Goal: Complete application form: Complete application form

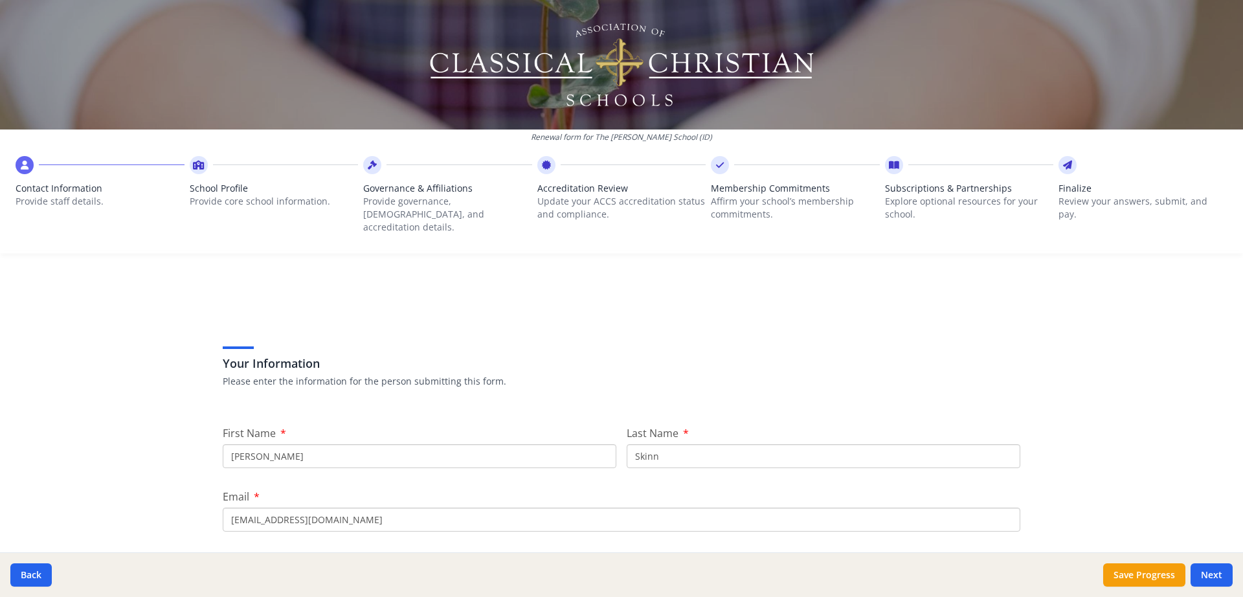
click at [898, 192] on span "Subscriptions & Partnerships" at bounding box center [969, 188] width 169 height 13
click at [892, 172] on div at bounding box center [894, 165] width 18 height 18
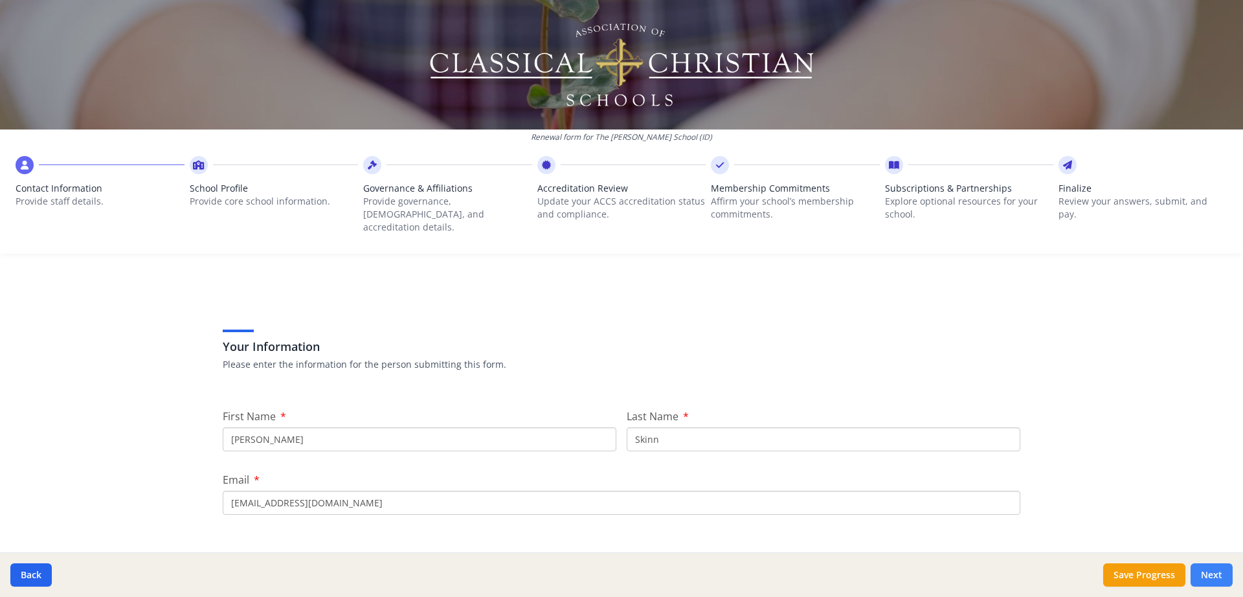
click at [1220, 576] on button "Next" at bounding box center [1211, 574] width 42 height 23
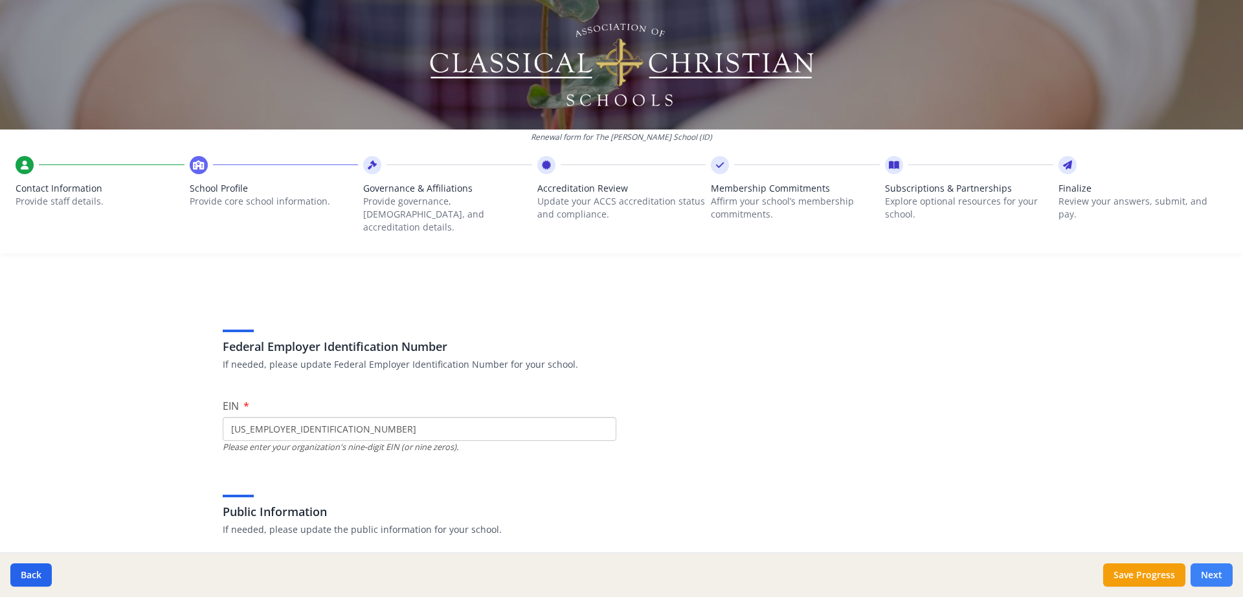
click at [1219, 575] on button "Next" at bounding box center [1211, 574] width 42 height 23
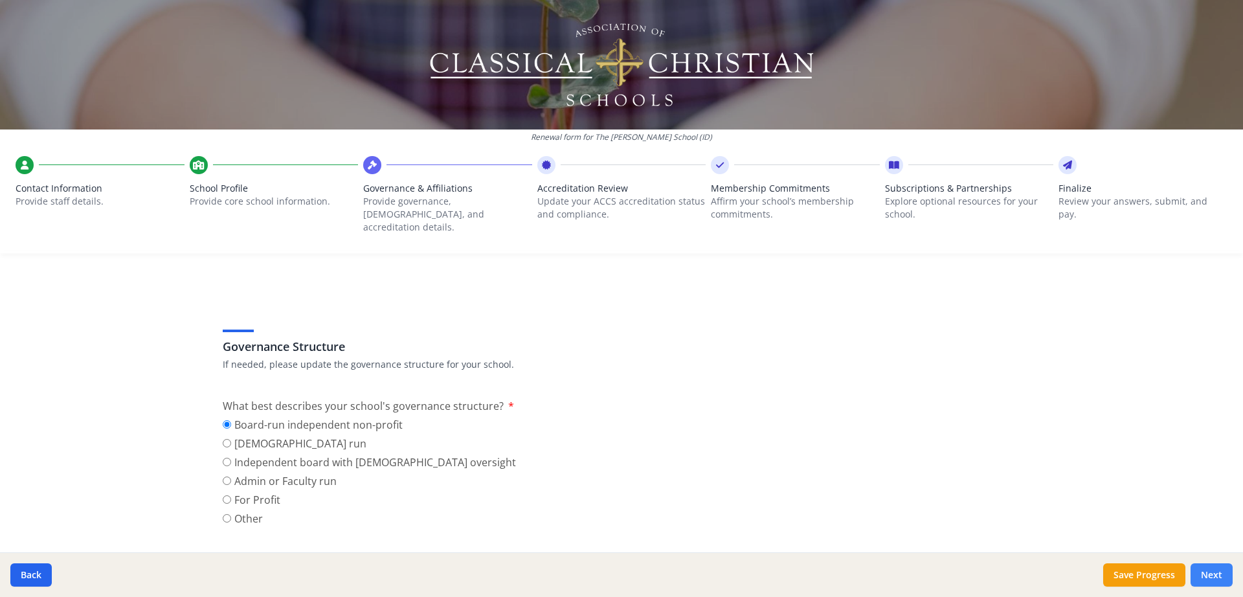
click at [1219, 575] on button "Next" at bounding box center [1211, 574] width 42 height 23
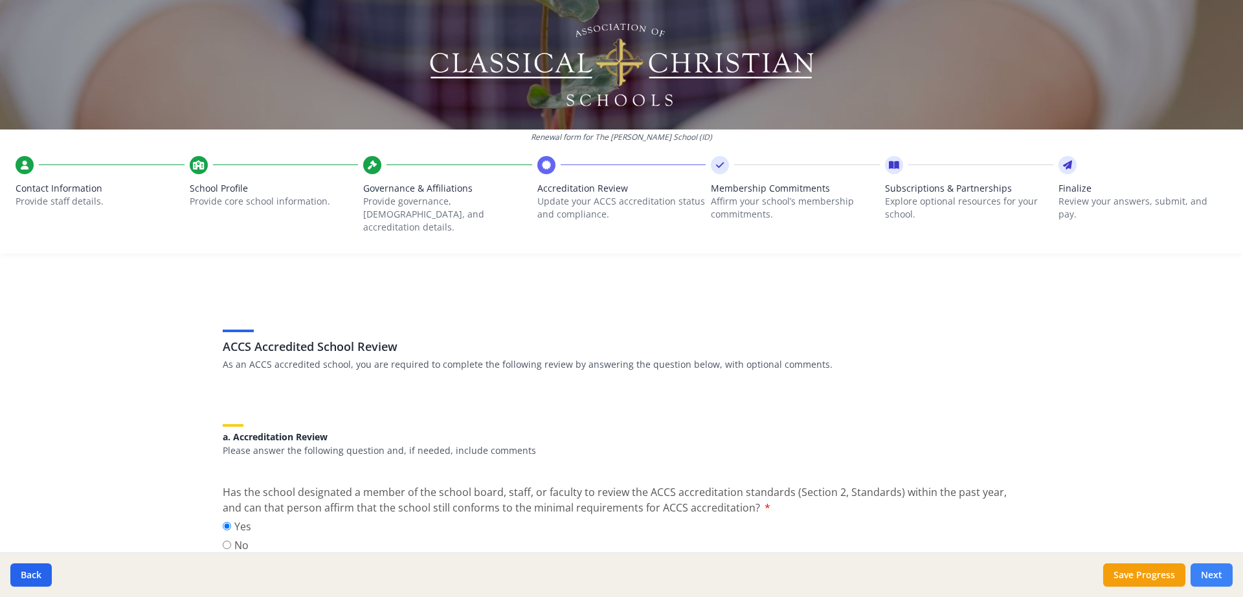
click at [1219, 575] on button "Next" at bounding box center [1211, 574] width 42 height 23
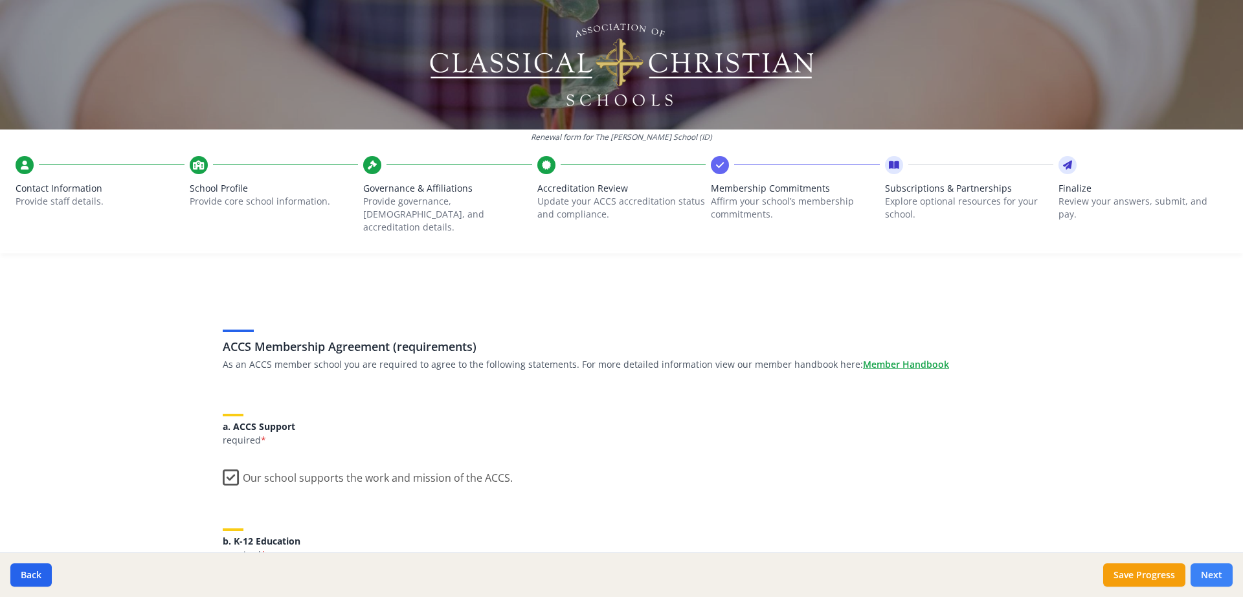
click at [1219, 575] on button "Next" at bounding box center [1211, 574] width 42 height 23
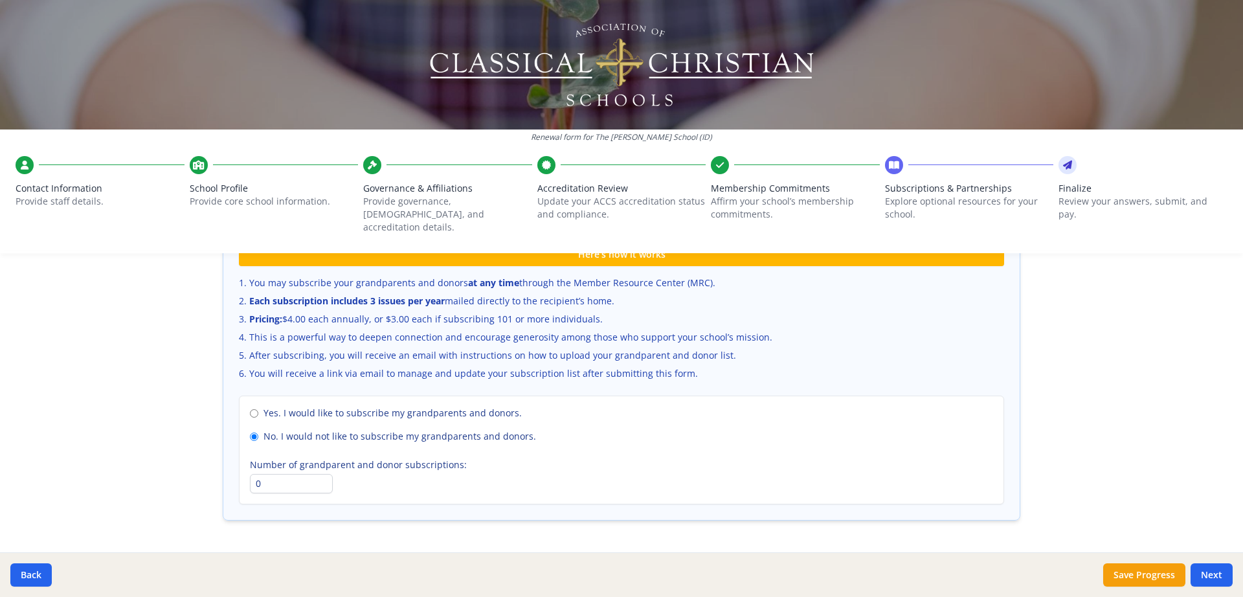
scroll to position [881, 0]
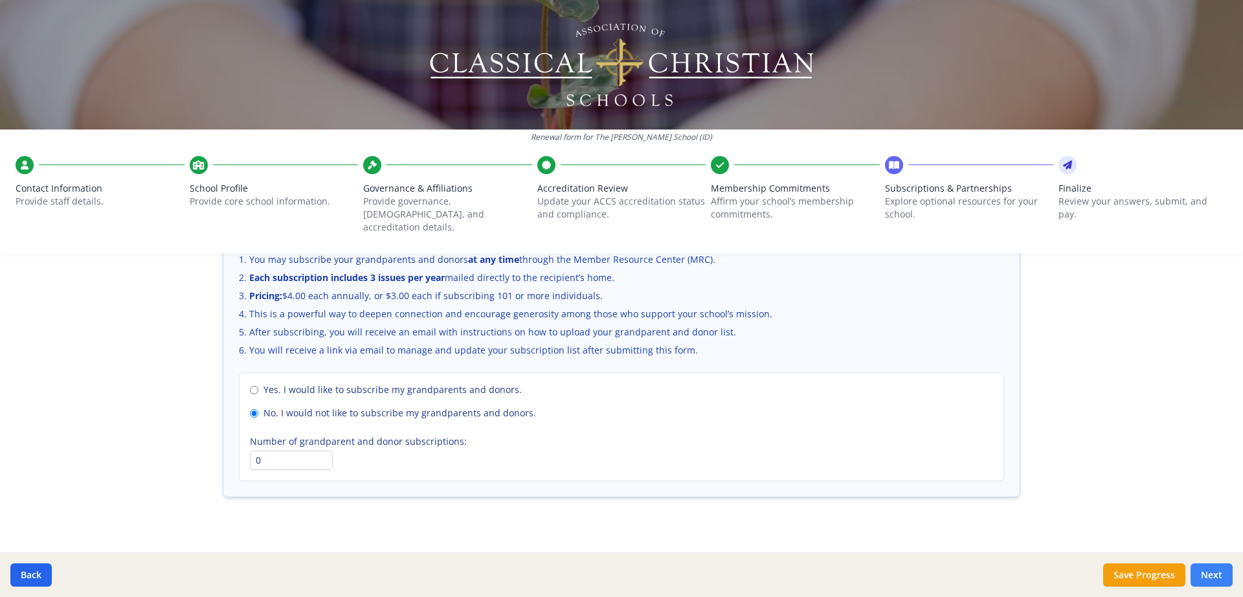
click at [1206, 575] on button "Next" at bounding box center [1211, 574] width 42 height 23
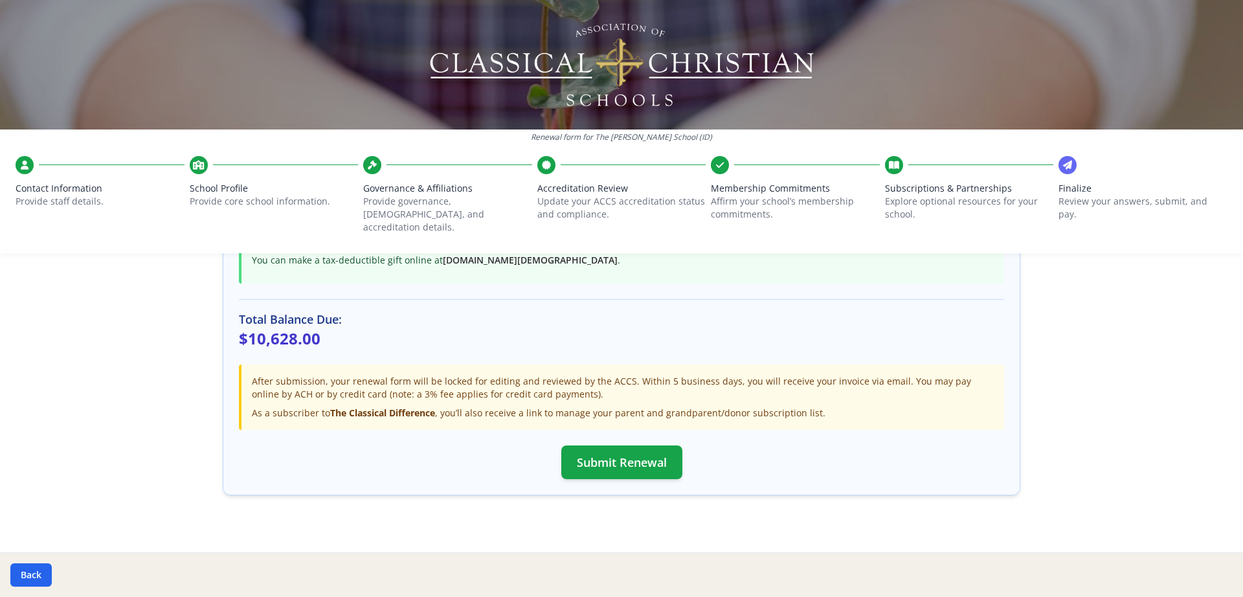
click at [198, 169] on icon at bounding box center [199, 165] width 12 height 13
click at [28, 579] on button "Back" at bounding box center [30, 574] width 41 height 23
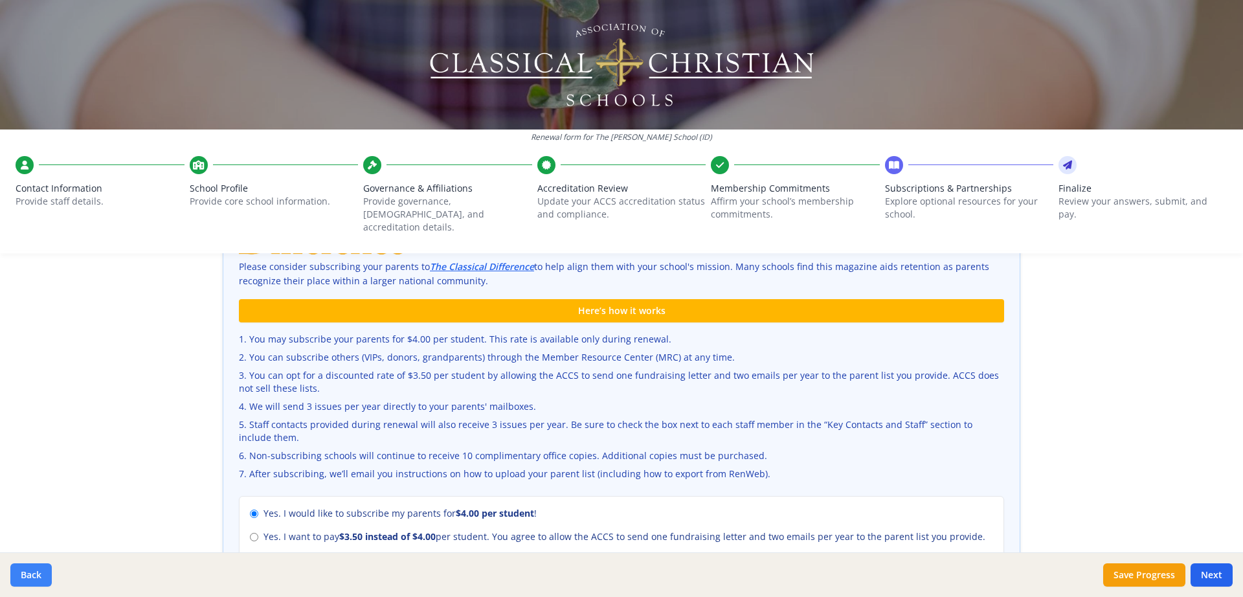
click at [29, 578] on button "Back" at bounding box center [30, 574] width 41 height 23
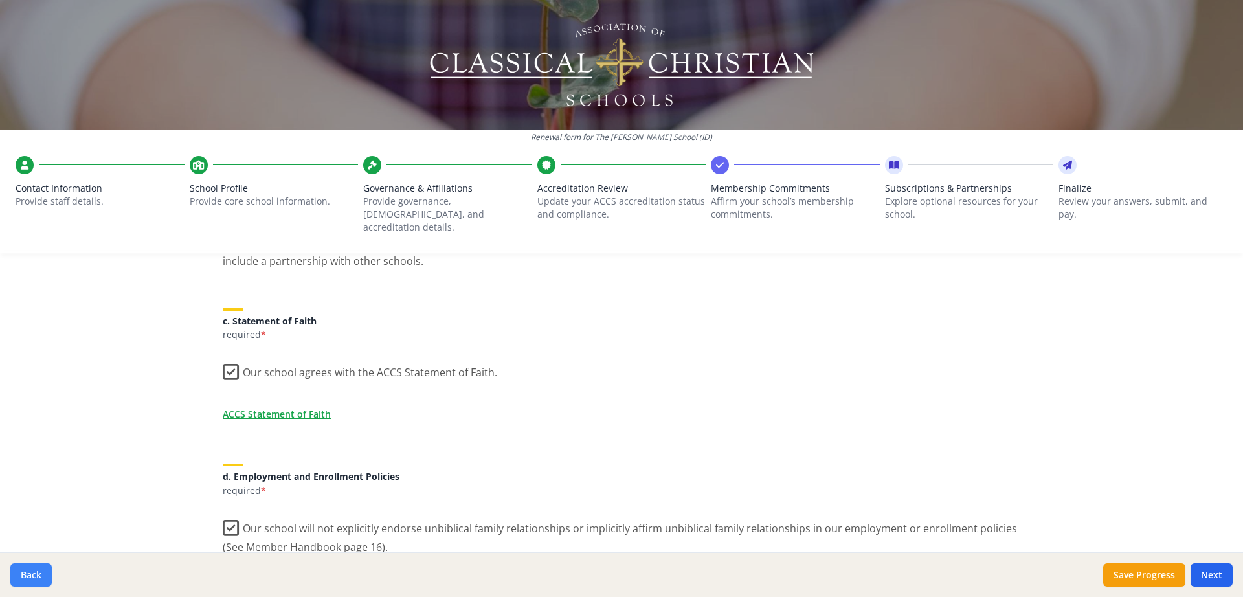
click at [29, 578] on button "Back" at bounding box center [30, 574] width 41 height 23
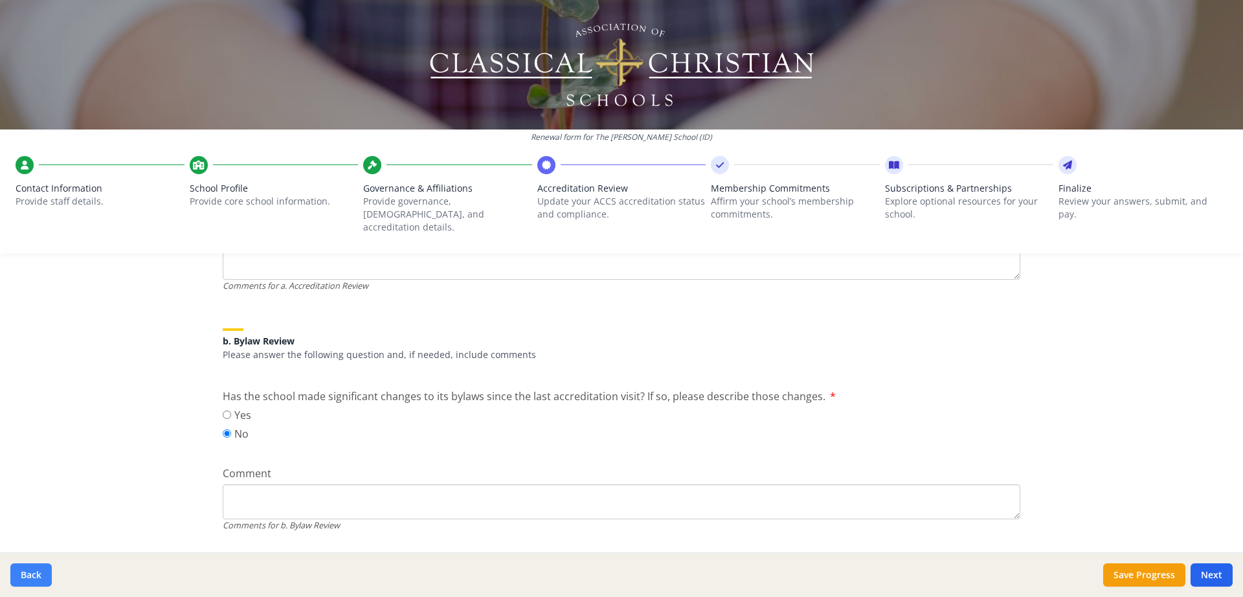
click at [30, 578] on button "Back" at bounding box center [30, 574] width 41 height 23
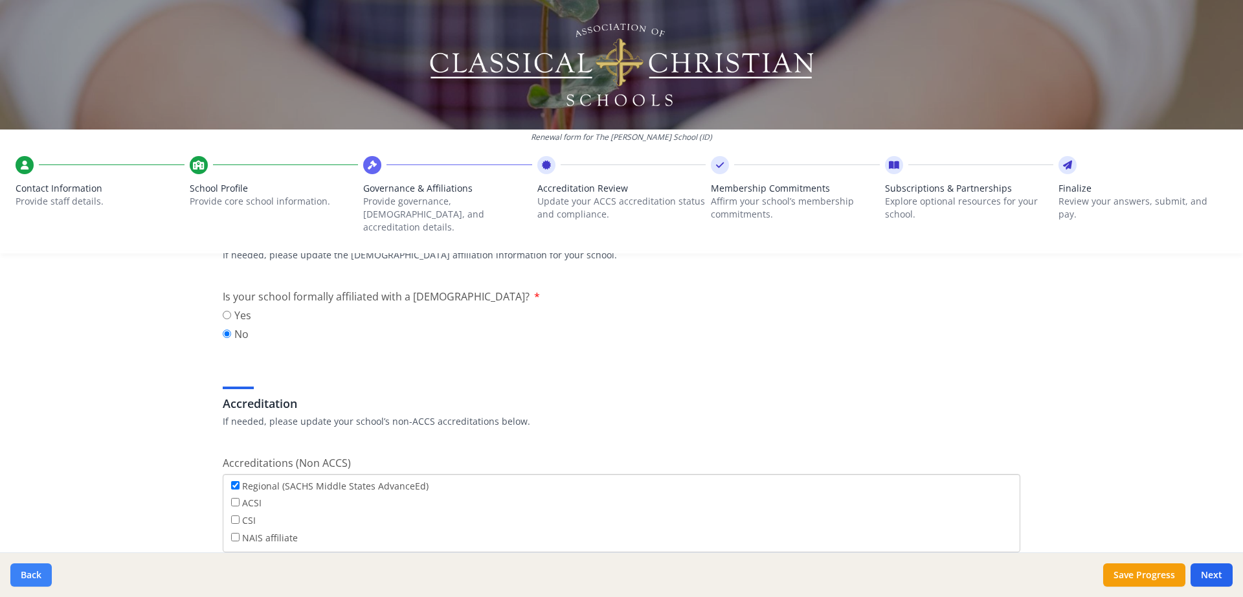
click at [30, 578] on button "Back" at bounding box center [30, 574] width 41 height 23
type input "[PHONE_NUMBER]"
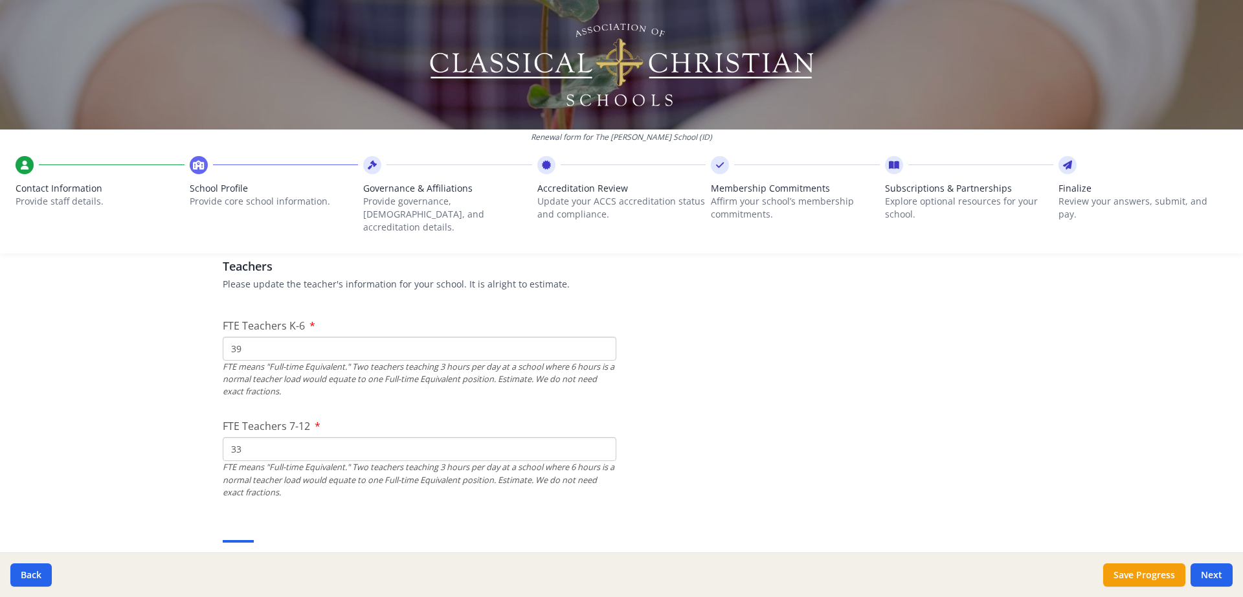
scroll to position [840, 0]
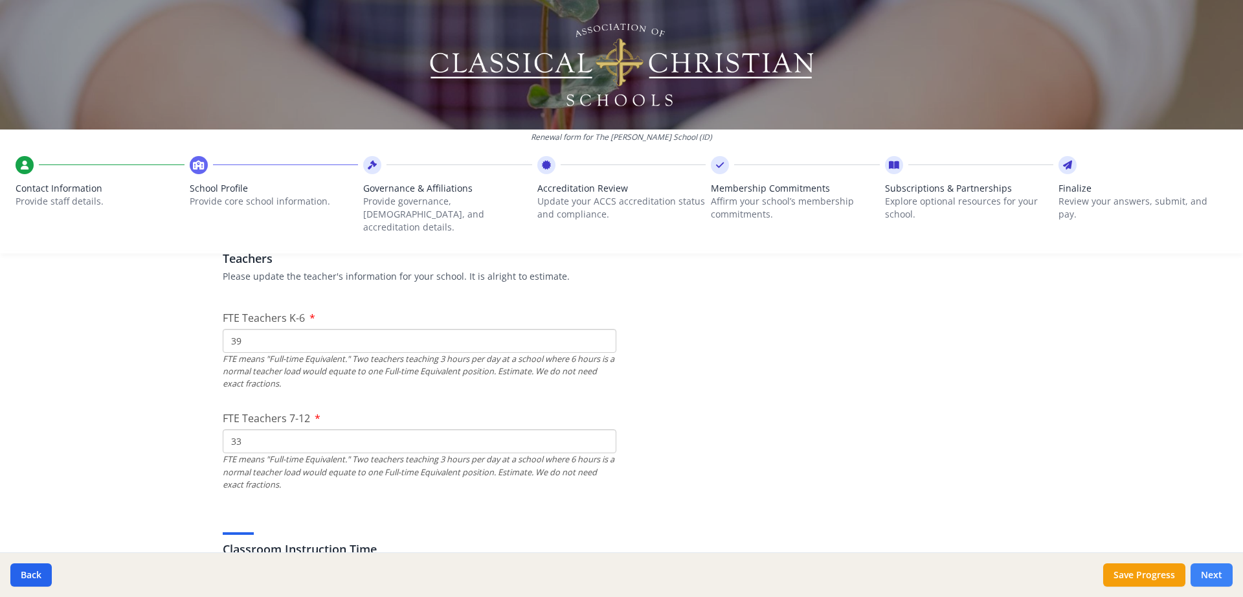
click at [1218, 573] on button "Next" at bounding box center [1211, 574] width 42 height 23
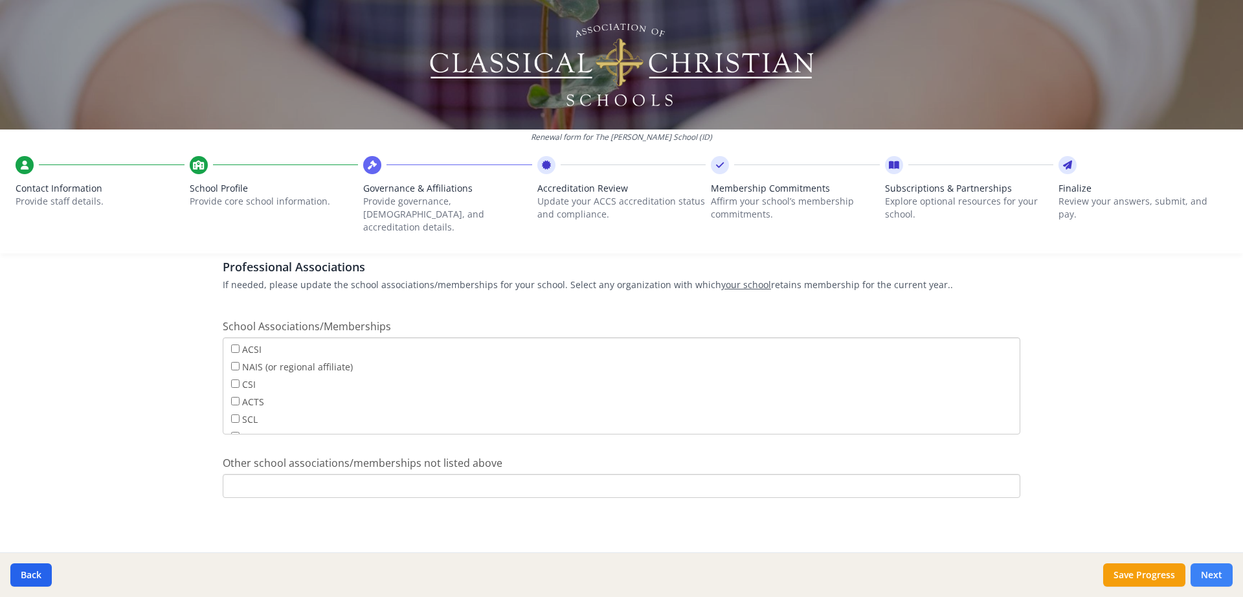
scroll to position [757, 0]
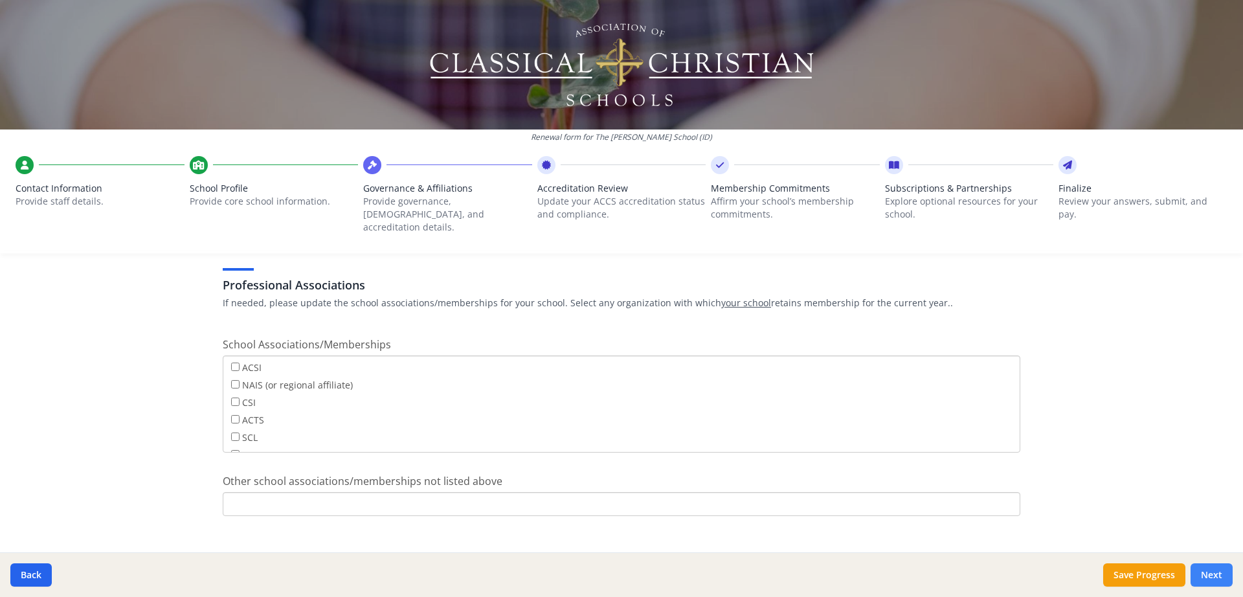
click at [1218, 573] on button "Next" at bounding box center [1211, 574] width 42 height 23
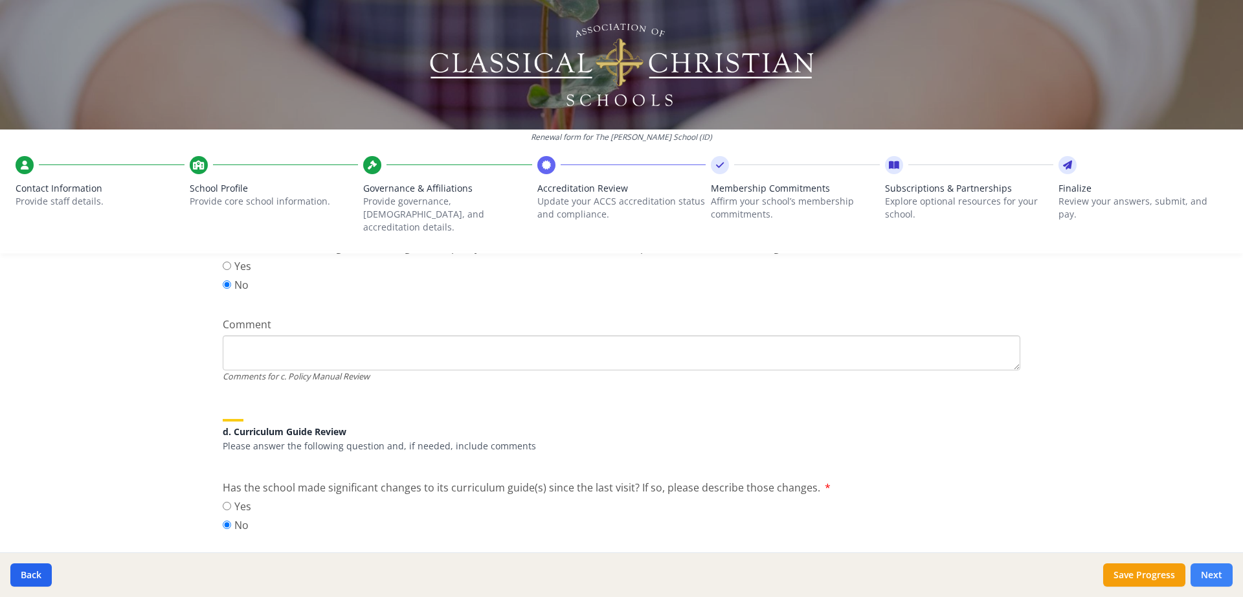
click at [1218, 573] on button "Next" at bounding box center [1211, 574] width 42 height 23
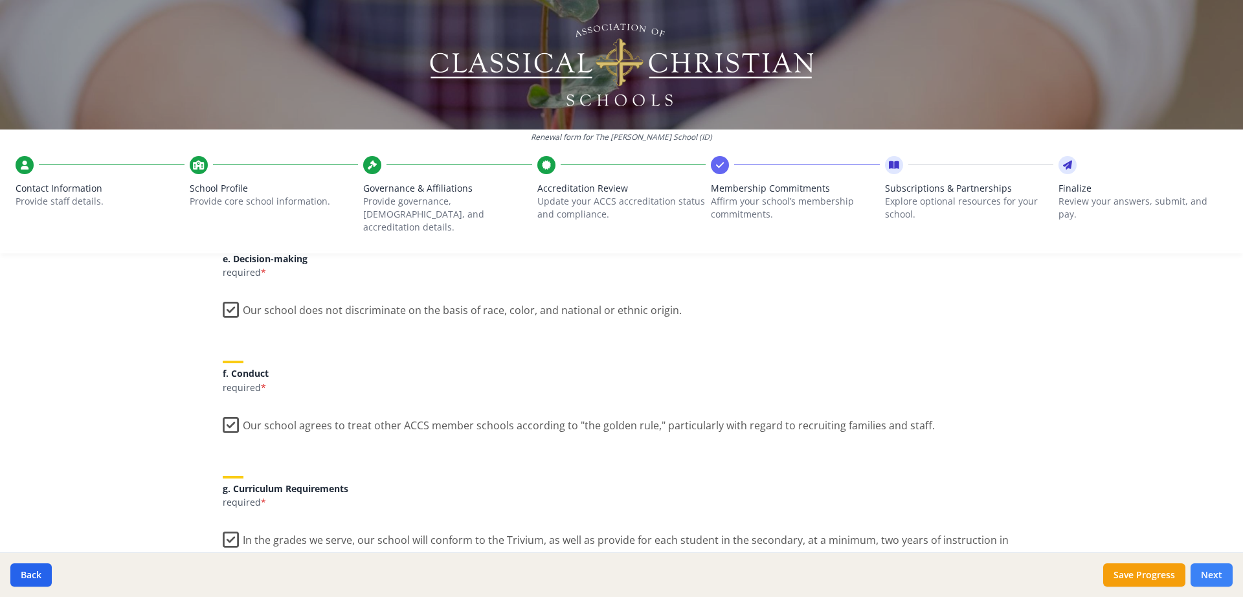
click at [1218, 573] on button "Next" at bounding box center [1211, 574] width 42 height 23
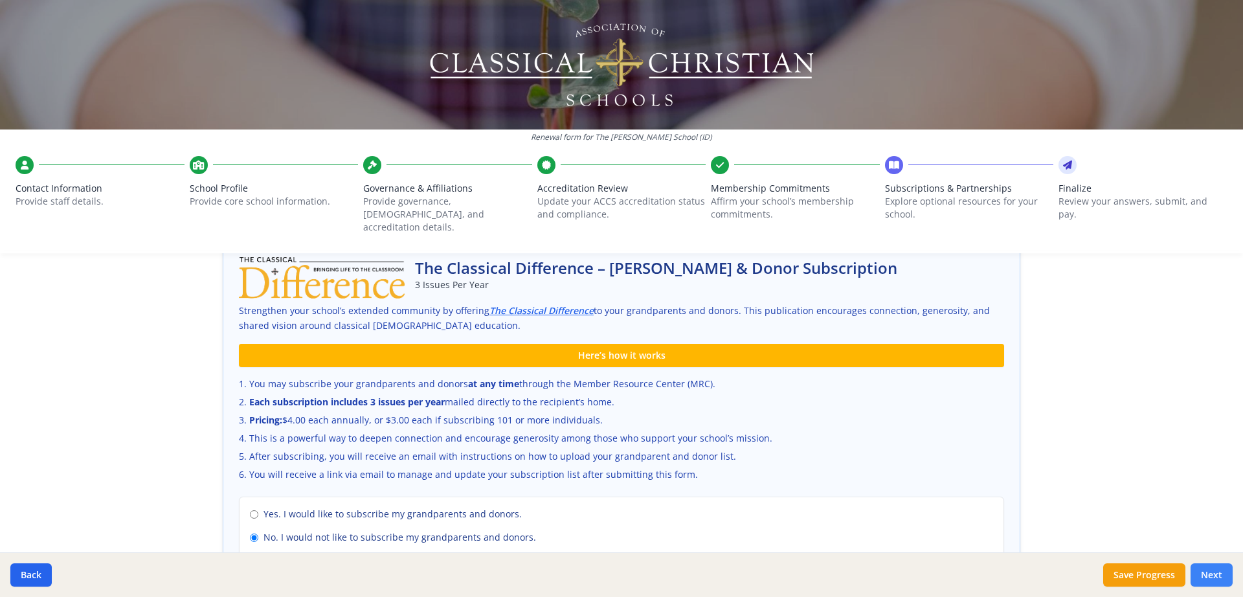
click at [1218, 573] on button "Next" at bounding box center [1211, 574] width 42 height 23
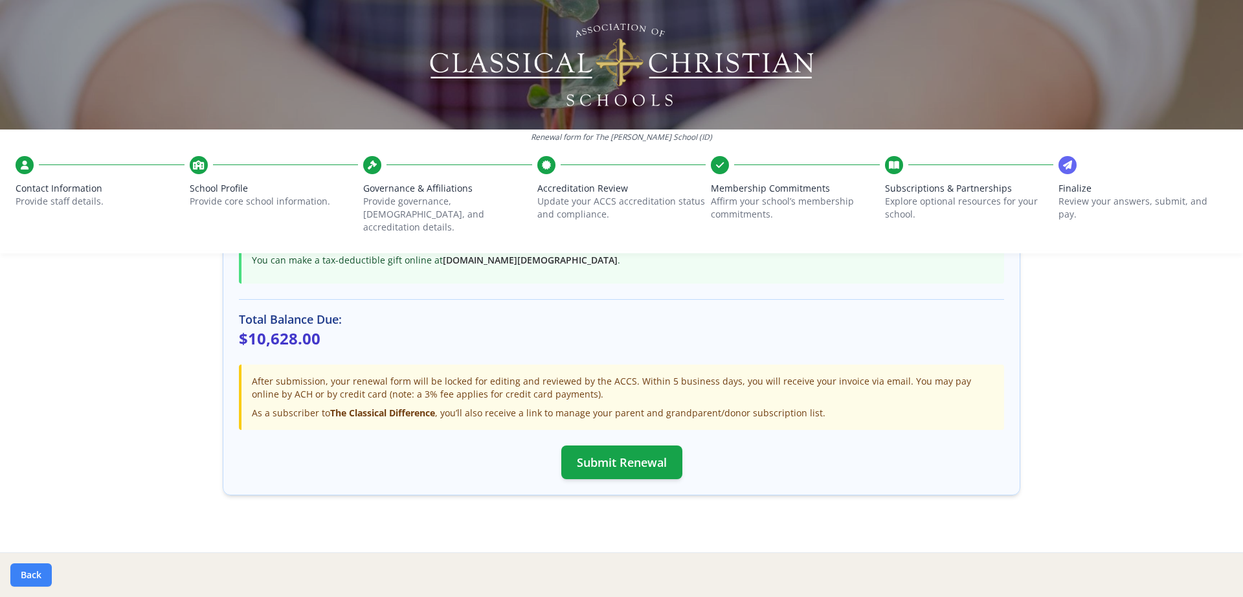
click at [41, 572] on button "Back" at bounding box center [30, 574] width 41 height 23
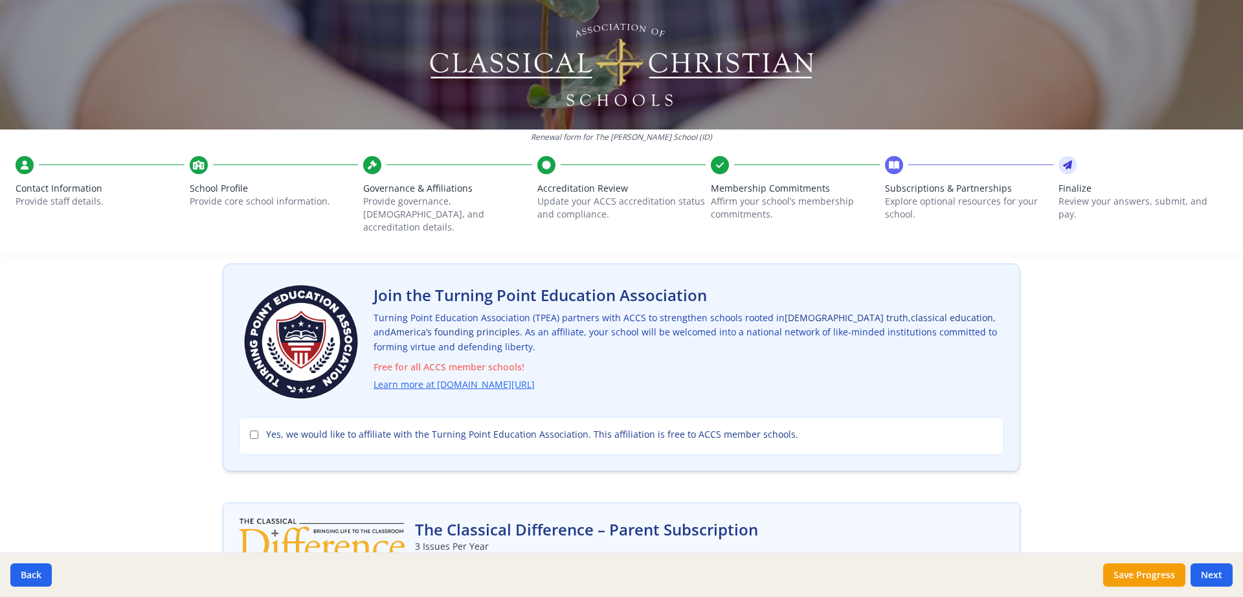
scroll to position [71, 0]
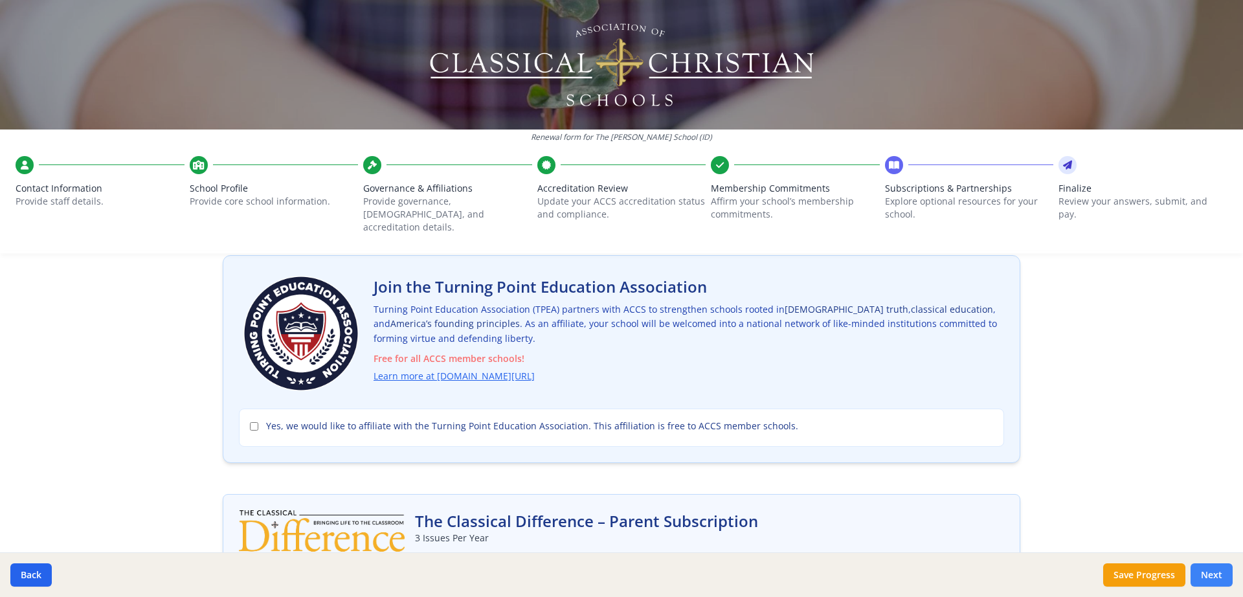
click at [1220, 579] on button "Next" at bounding box center [1211, 574] width 42 height 23
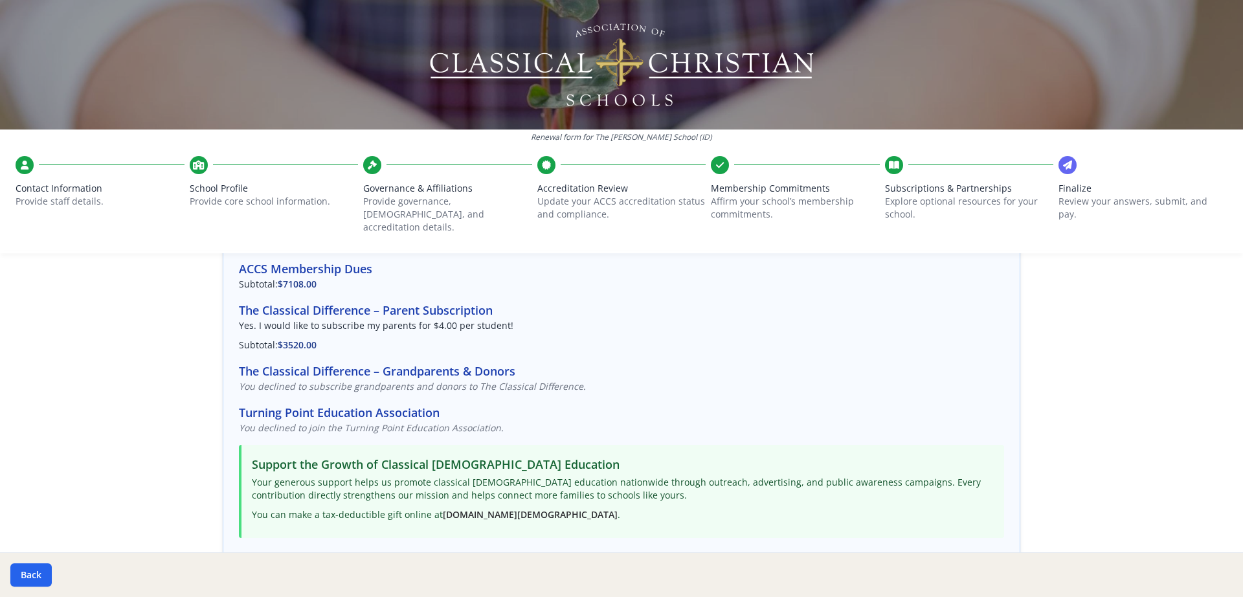
scroll to position [368, 0]
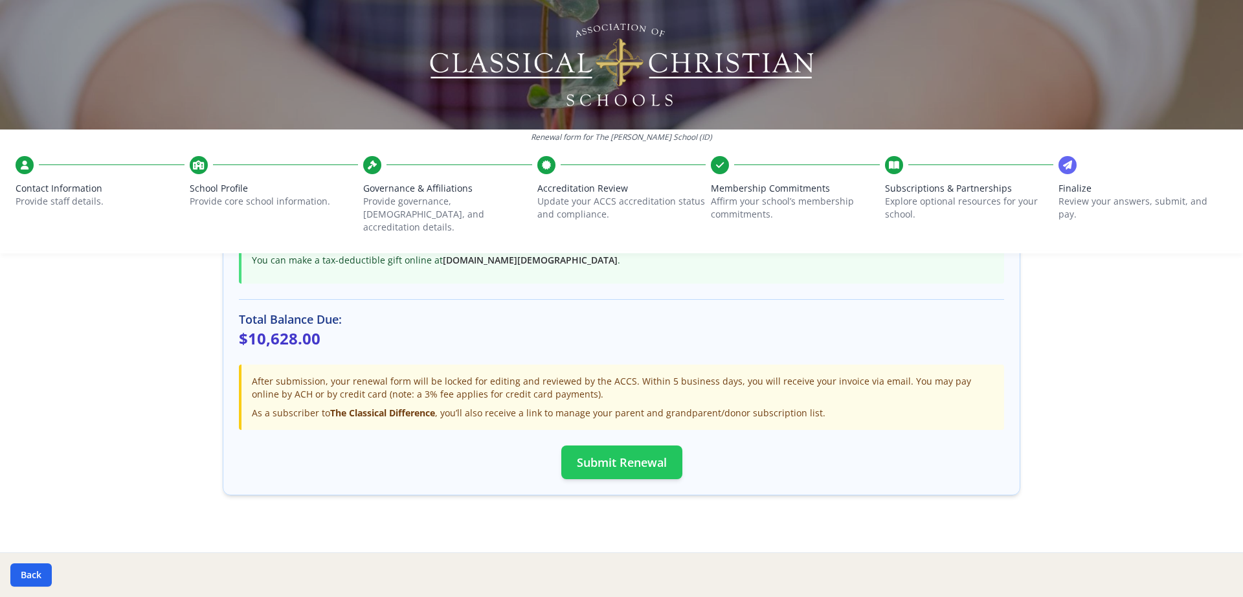
click at [622, 453] on button "Submit Renewal" at bounding box center [621, 462] width 121 height 34
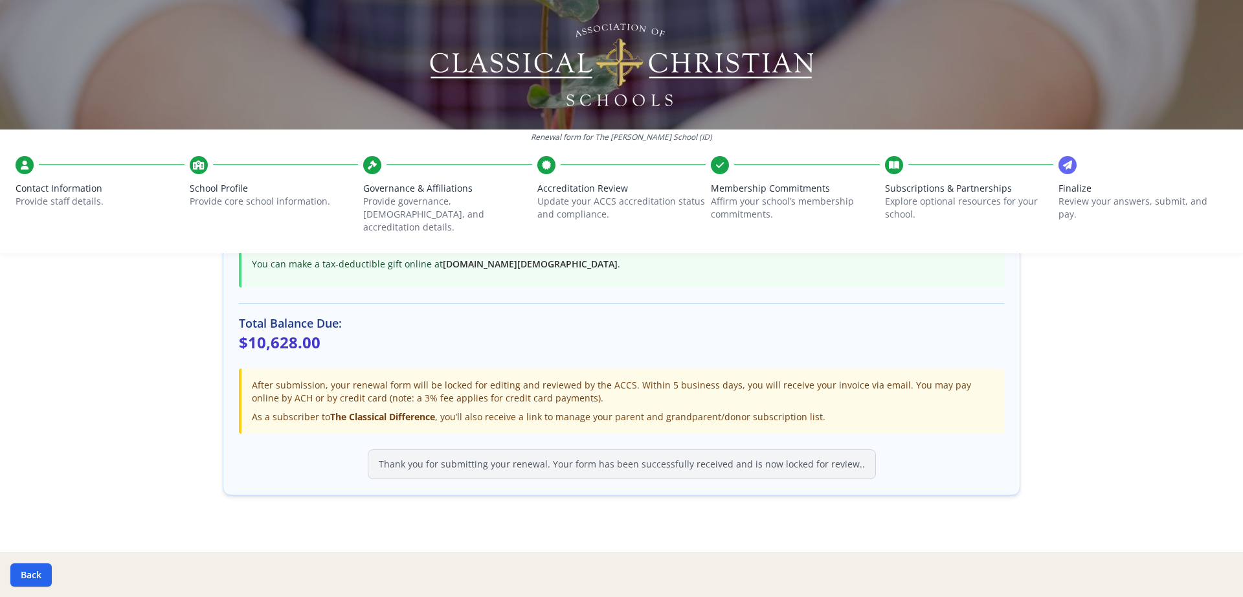
click at [1080, 397] on div "Renewal form for The [PERSON_NAME] School (ID) Contact Information Provide staf…" at bounding box center [621, 298] width 1243 height 597
